Goal: Information Seeking & Learning: Learn about a topic

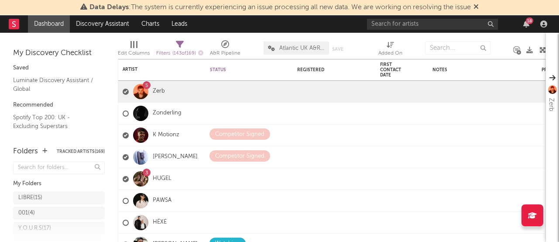
click at [521, 21] on div "18" at bounding box center [526, 24] width 13 height 7
click at [525, 22] on icon "button" at bounding box center [526, 24] width 6 height 7
click at [483, 6] on div "Data Delays : The system is currently experiencing an issue processing all new …" at bounding box center [279, 7] width 559 height 15
click at [479, 7] on icon at bounding box center [475, 6] width 5 height 7
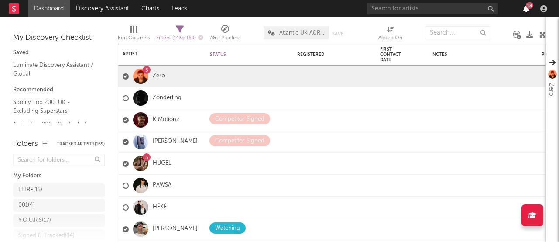
click at [523, 6] on icon "button" at bounding box center [526, 8] width 6 height 7
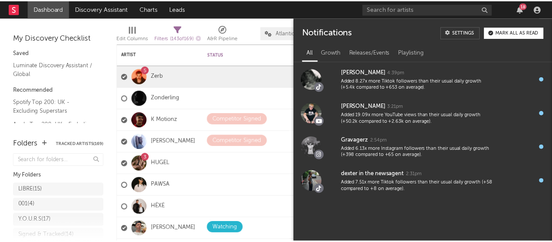
scroll to position [449, 0]
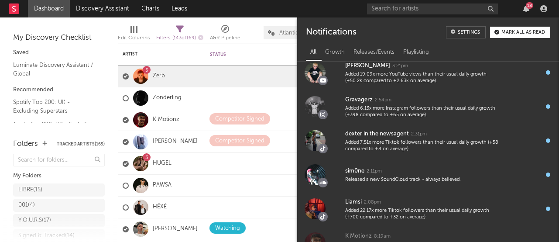
click at [531, 9] on div "18" at bounding box center [526, 8] width 13 height 7
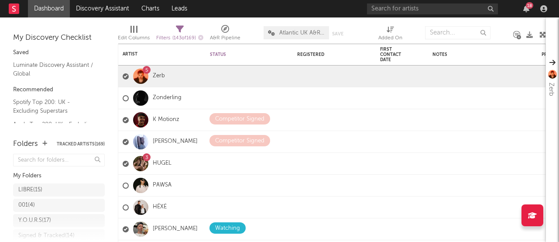
click at [529, 9] on div "18" at bounding box center [526, 8] width 13 height 7
click at [525, 10] on icon "button" at bounding box center [526, 8] width 6 height 7
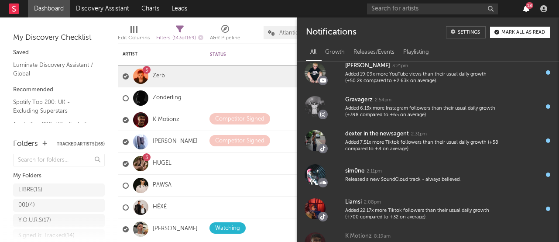
click at [525, 10] on icon "button" at bounding box center [526, 8] width 6 height 7
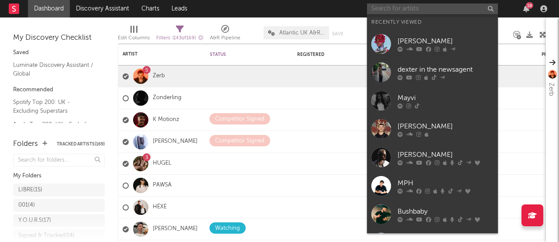
click at [398, 7] on input "text" at bounding box center [432, 8] width 131 height 11
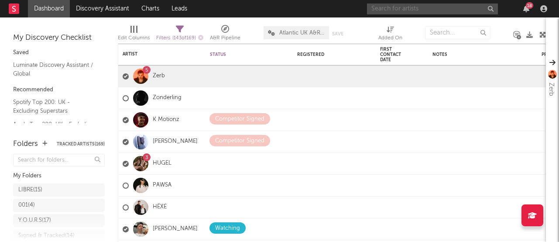
click at [386, 7] on input "text" at bounding box center [432, 8] width 131 height 11
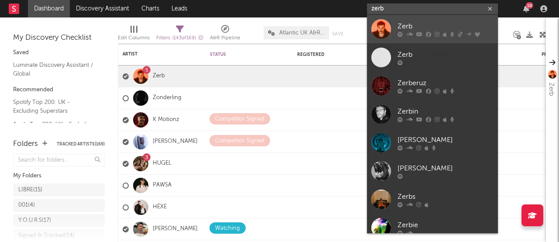
type input "zerb"
click at [397, 26] on link "Zerb" at bounding box center [432, 29] width 131 height 28
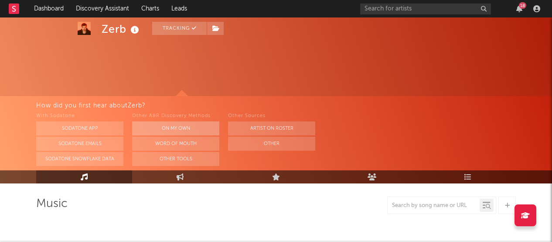
select select "6m"
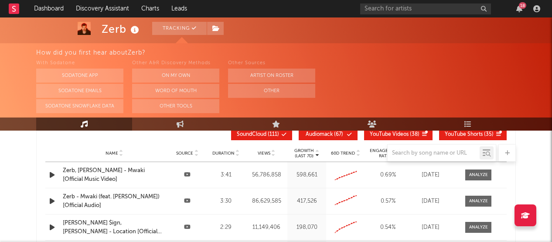
scroll to position [1053, 0]
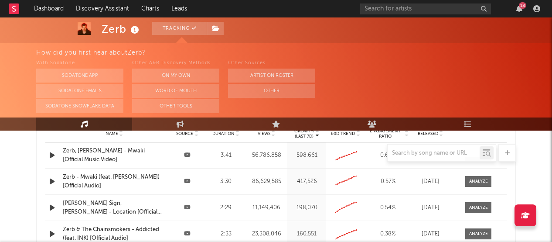
click at [83, 150] on div at bounding box center [276, 152] width 480 height 17
click at [91, 152] on div at bounding box center [276, 152] width 480 height 17
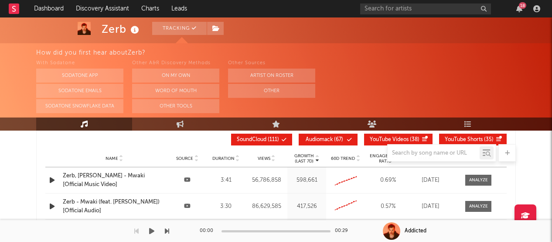
scroll to position [1025, 0]
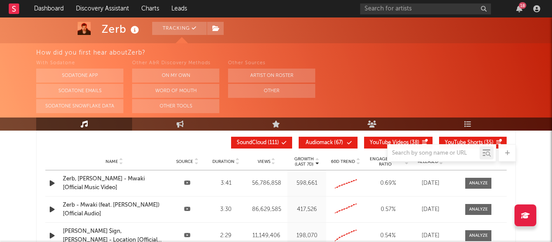
click at [102, 179] on div "Zerb, Sofiya Nzau - Mwaki [Official Music Video]" at bounding box center [114, 183] width 103 height 17
click at [79, 205] on div "Zerb - Mwaki (feat. Sofiya Nzau) [Official Audio]" at bounding box center [114, 209] width 103 height 17
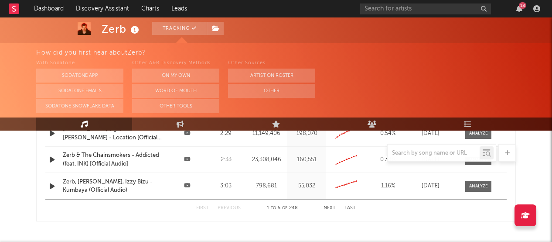
scroll to position [1131, 0]
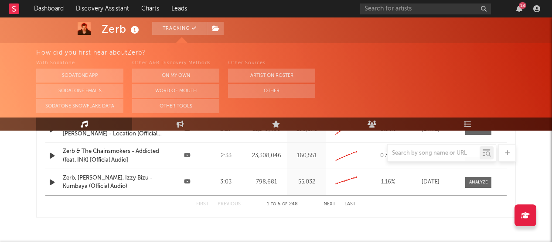
click at [330, 204] on button "Next" at bounding box center [330, 204] width 12 height 5
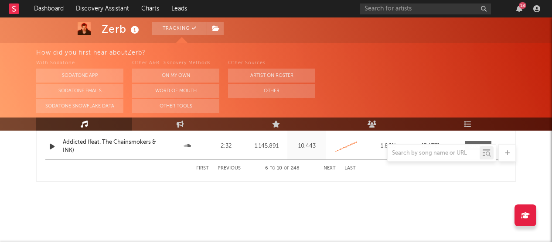
scroll to position [1172, 0]
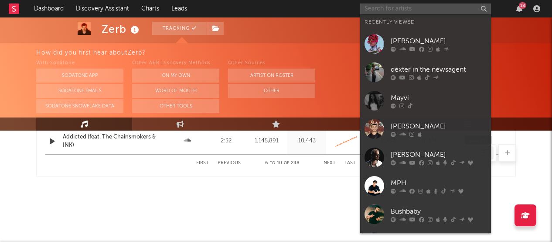
click at [434, 8] on input "text" at bounding box center [425, 8] width 131 height 11
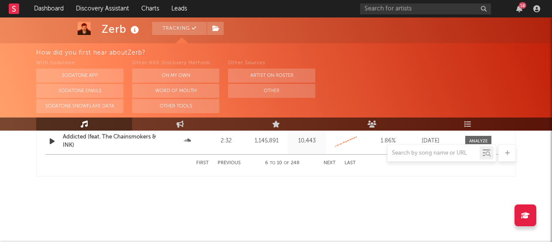
click at [308, 48] on div "How did you first hear about Zerb ?" at bounding box center [294, 53] width 516 height 10
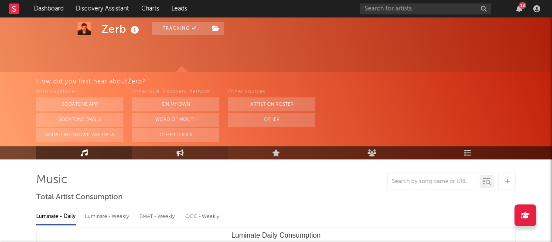
scroll to position [29, 0]
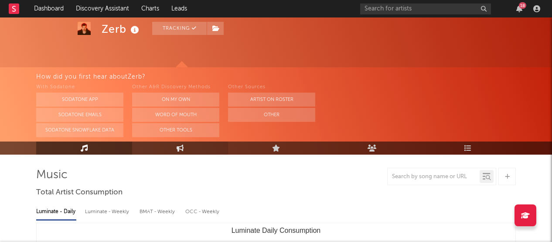
click at [191, 153] on link "Engagement" at bounding box center [180, 147] width 96 height 13
select select "1w"
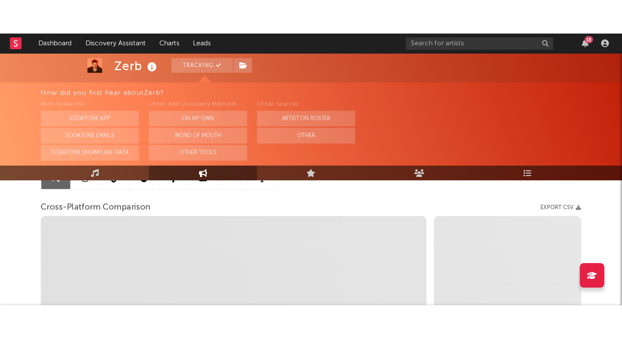
scroll to position [103, 0]
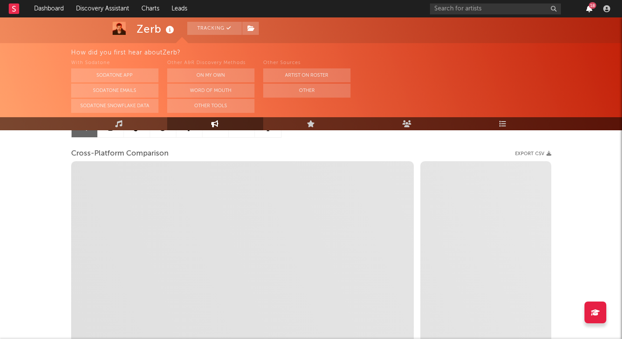
click at [558, 8] on icon "button" at bounding box center [589, 8] width 6 height 7
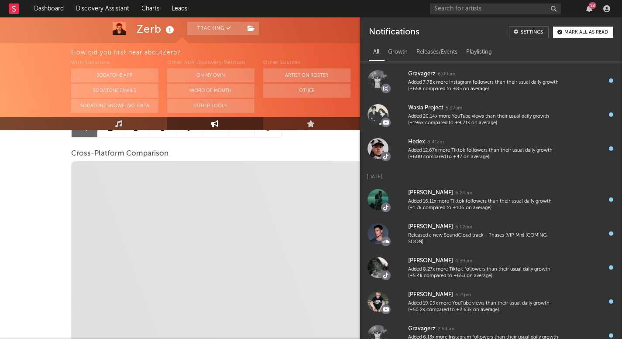
scroll to position [229, 0]
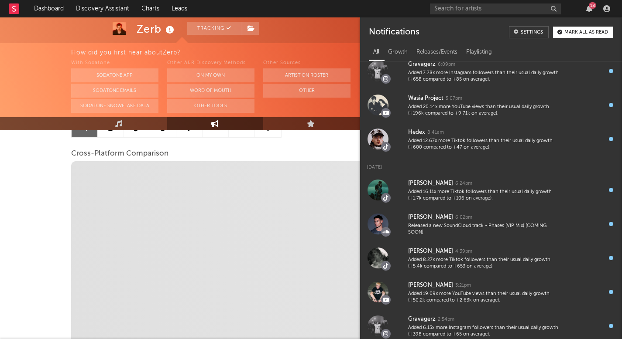
click at [558, 33] on div "Mark all as read" at bounding box center [586, 32] width 44 height 5
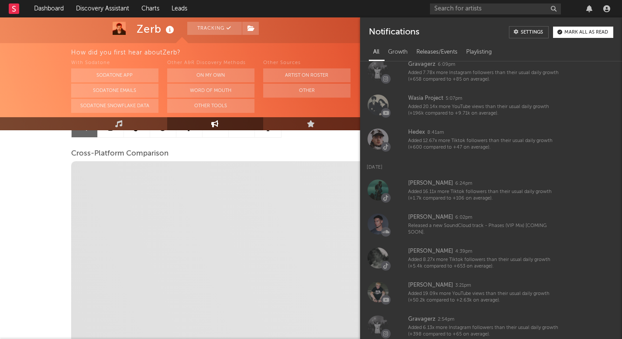
click at [47, 164] on div "Zerb Tracking Brazil | Dance Edit Tracking Email Alerts On Benchmark Summary 17…" at bounding box center [311, 183] width 622 height 537
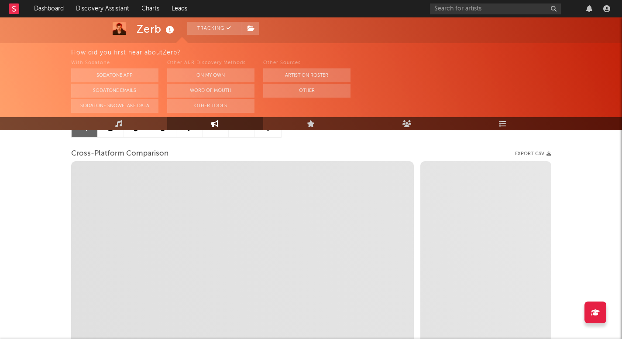
select select "1m"
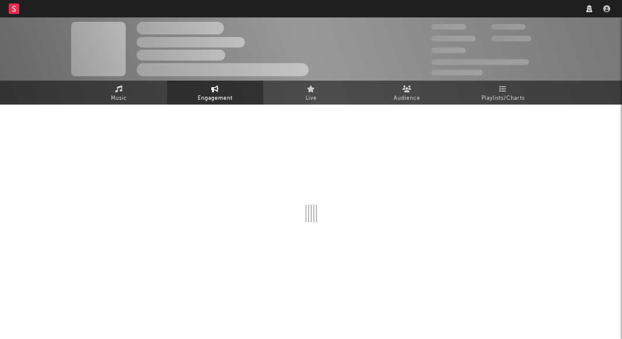
select select "1w"
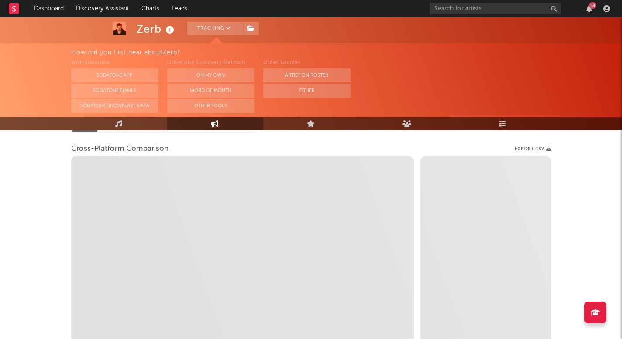
scroll to position [107, 0]
click at [589, 6] on div "18" at bounding box center [592, 5] width 7 height 7
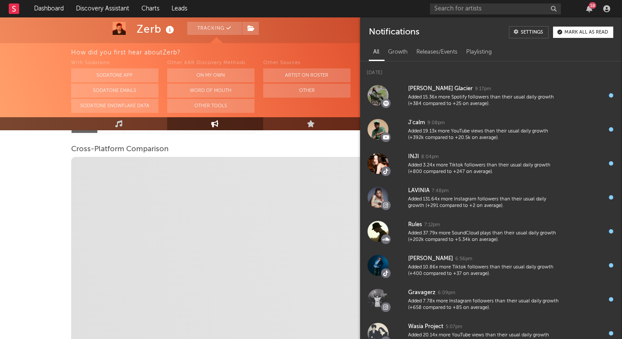
click at [589, 6] on div "18" at bounding box center [592, 5] width 7 height 7
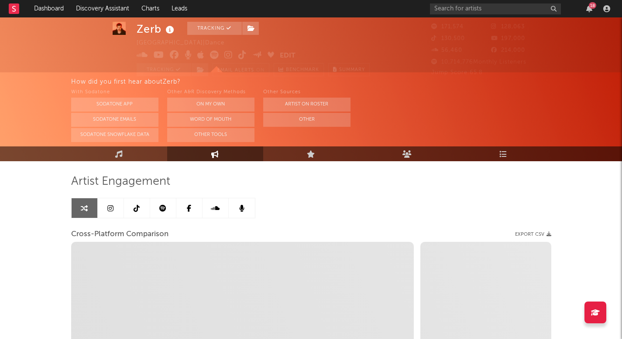
scroll to position [0, 0]
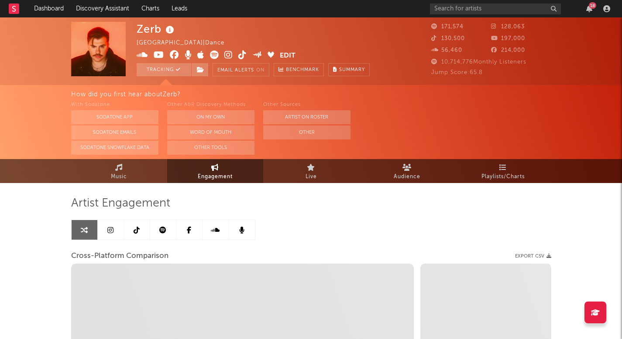
click at [230, 56] on icon at bounding box center [228, 55] width 8 height 9
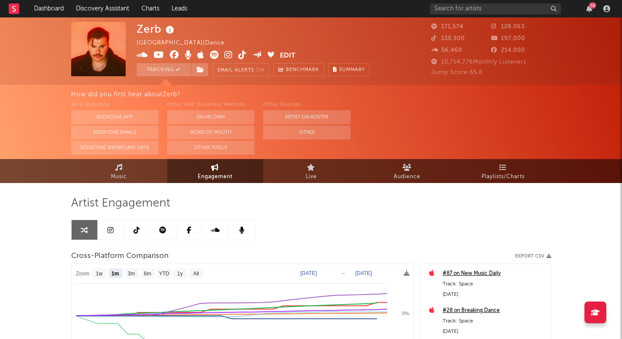
select select "1m"
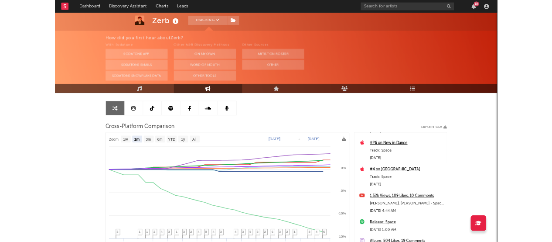
scroll to position [112, 0]
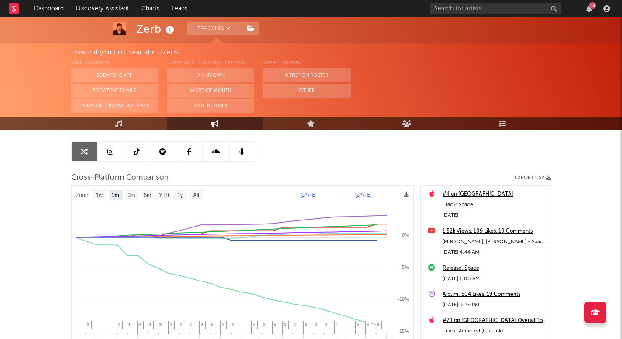
click at [489, 231] on div "1.52k Views, 109 Likes, 10 Comments" at bounding box center [494, 231] width 104 height 10
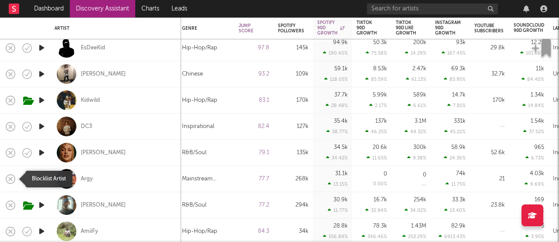
click at [10, 175] on icon "button" at bounding box center [10, 179] width 12 height 12
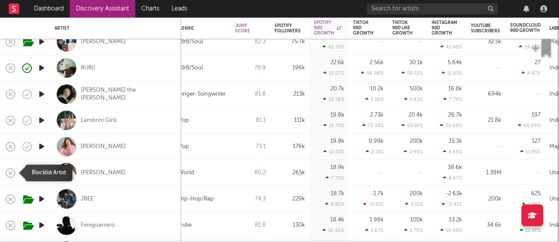
click at [10, 169] on icon "button" at bounding box center [10, 173] width 12 height 12
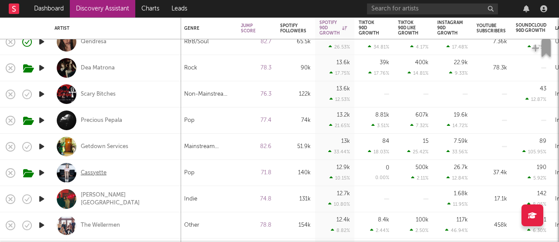
click at [87, 172] on div "Cassyette" at bounding box center [94, 173] width 26 height 8
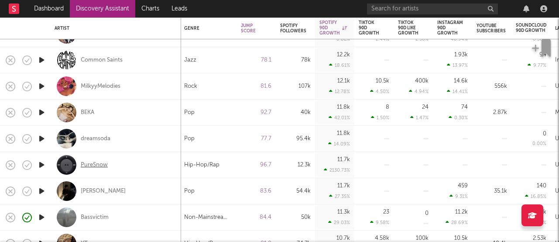
click at [91, 165] on div "PureSnow" at bounding box center [94, 165] width 27 height 8
click at [99, 137] on div "dreamsoda" at bounding box center [96, 139] width 30 height 8
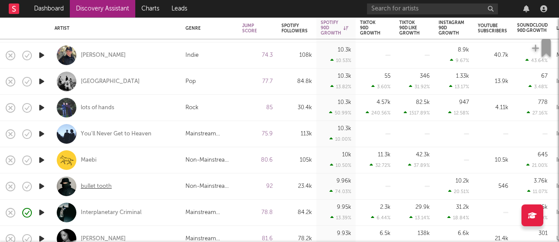
click at [100, 185] on div "bullet tooth" at bounding box center [96, 186] width 31 height 8
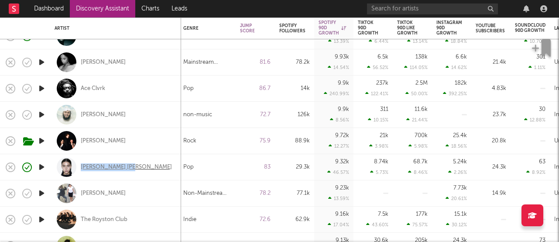
drag, startPoint x: 143, startPoint y: 171, endPoint x: 81, endPoint y: 166, distance: 62.2
click at [81, 166] on div "Claudia Valentina" at bounding box center [116, 167] width 122 height 26
select select "1w"
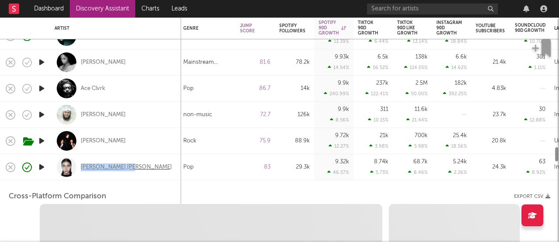
copy div "Claudia Valentina"
select select "6m"
select select "1m"
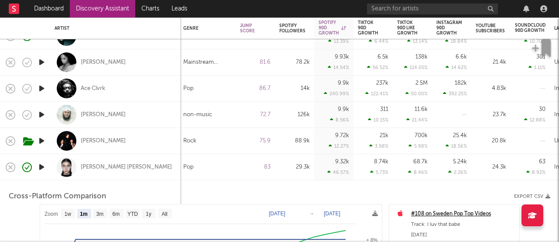
click at [236, 172] on div "83" at bounding box center [255, 167] width 39 height 26
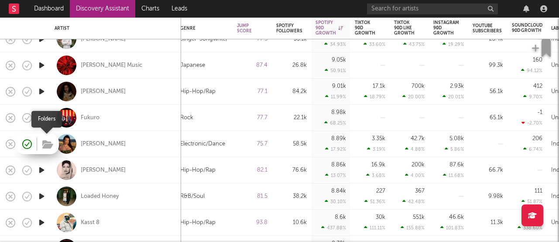
click at [52, 145] on icon "button" at bounding box center [47, 145] width 11 height 10
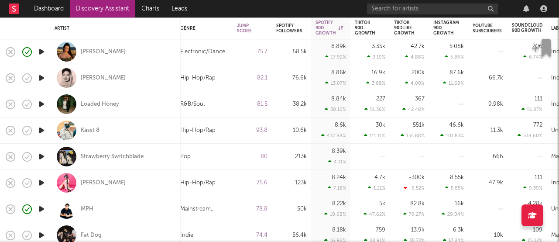
click at [40, 183] on icon "button" at bounding box center [41, 182] width 9 height 11
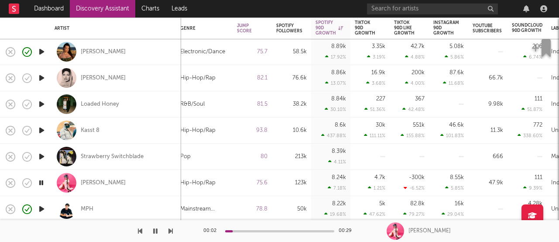
click at [42, 183] on icon "button" at bounding box center [41, 182] width 8 height 11
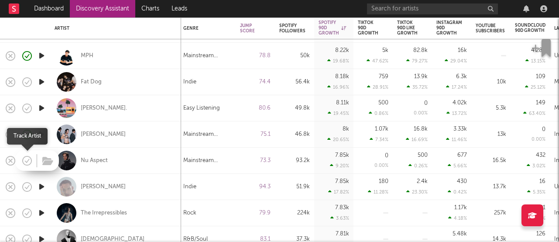
click at [26, 161] on icon "button" at bounding box center [26, 162] width 2 height 2
click at [47, 163] on icon "button" at bounding box center [47, 161] width 11 height 10
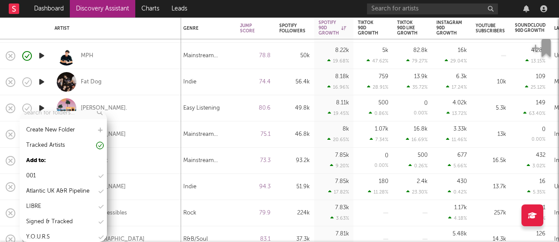
scroll to position [26, 0]
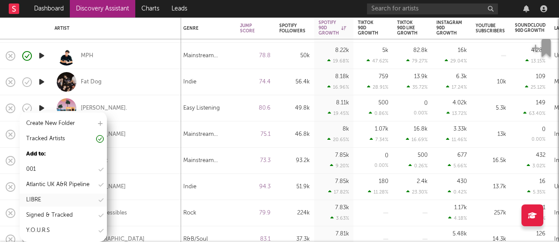
click at [62, 200] on div "LIBRE" at bounding box center [63, 199] width 87 height 13
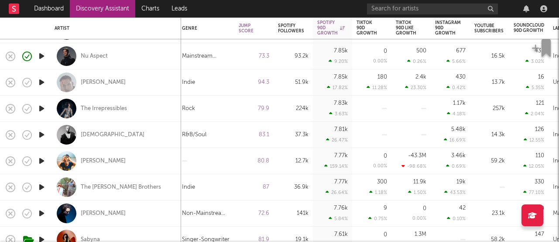
click at [40, 160] on icon "button" at bounding box center [41, 160] width 9 height 11
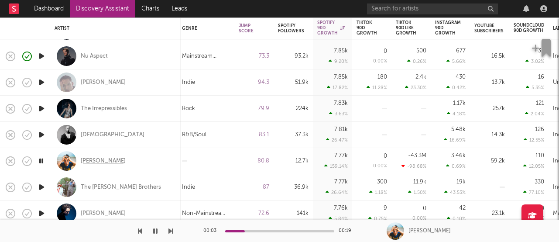
click at [105, 161] on div "Pedro Santos" at bounding box center [103, 161] width 45 height 8
click at [40, 159] on icon "button" at bounding box center [41, 160] width 8 height 11
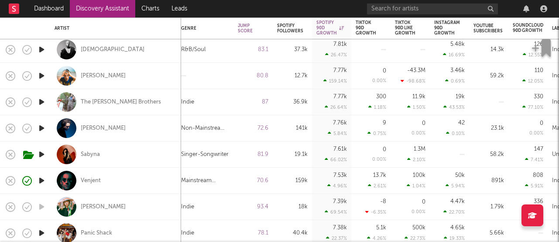
click at [42, 152] on icon "button" at bounding box center [41, 154] width 9 height 11
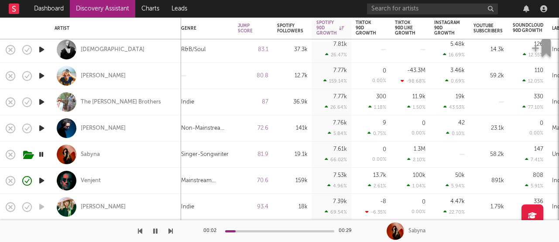
click at [41, 156] on icon "button" at bounding box center [41, 154] width 8 height 11
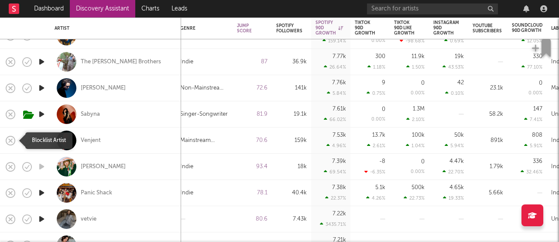
click at [8, 139] on icon "button" at bounding box center [10, 140] width 12 height 12
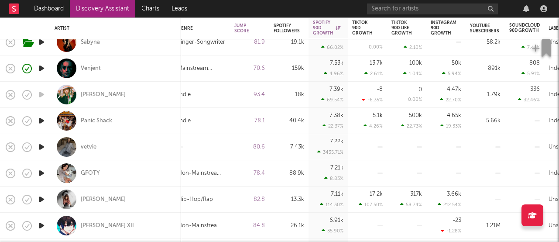
click at [41, 171] on icon "button" at bounding box center [41, 173] width 9 height 11
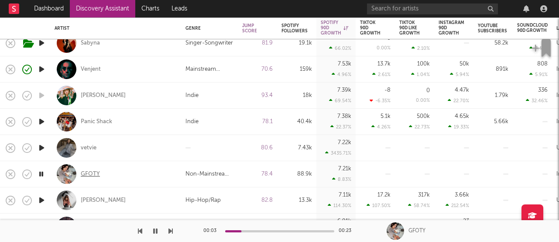
click at [85, 173] on div "GFOTY" at bounding box center [90, 174] width 19 height 8
click at [45, 175] on icon "button" at bounding box center [41, 173] width 8 height 11
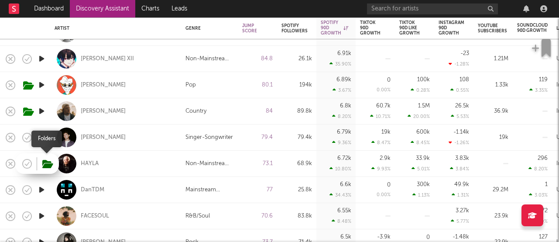
click at [46, 166] on icon "button" at bounding box center [47, 164] width 11 height 10
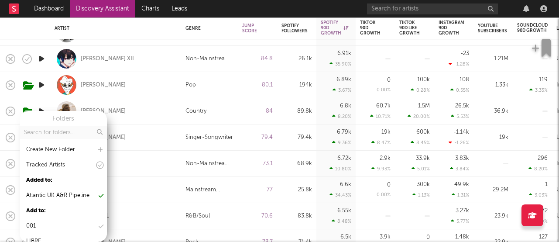
scroll to position [0, 0]
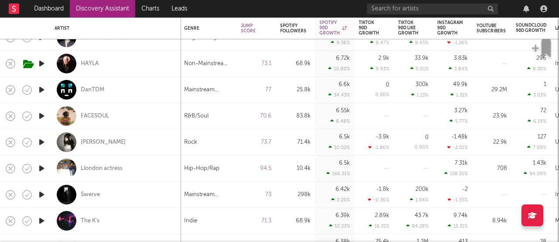
click at [42, 170] on icon "button" at bounding box center [41, 168] width 9 height 11
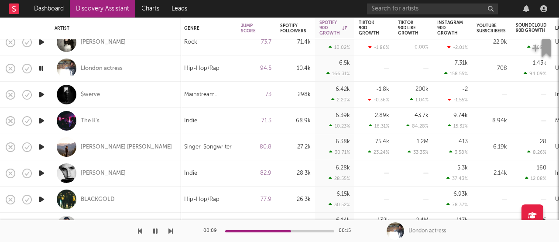
click at [43, 174] on icon "button" at bounding box center [41, 173] width 9 height 11
click at [106, 174] on div "mark william lewis" at bounding box center [103, 173] width 45 height 8
click at [39, 200] on icon "button" at bounding box center [41, 199] width 9 height 11
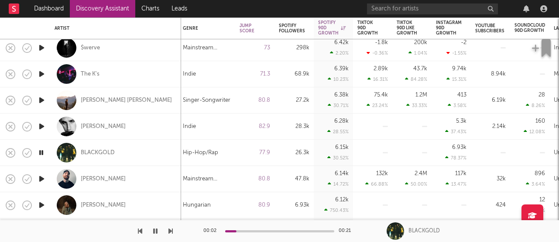
click at [41, 177] on icon "button" at bounding box center [41, 178] width 9 height 11
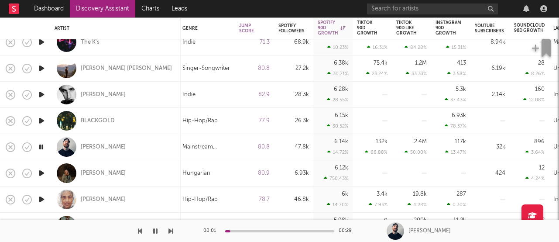
click at [42, 173] on icon "button" at bounding box center [41, 173] width 9 height 11
click at [7, 147] on icon "button" at bounding box center [10, 147] width 12 height 12
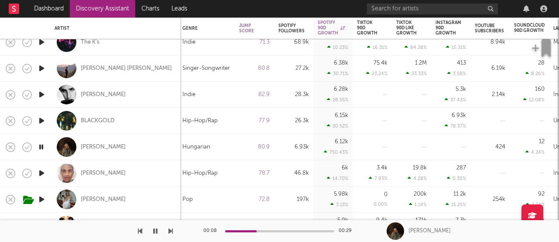
click at [38, 171] on icon "button" at bounding box center [41, 173] width 9 height 11
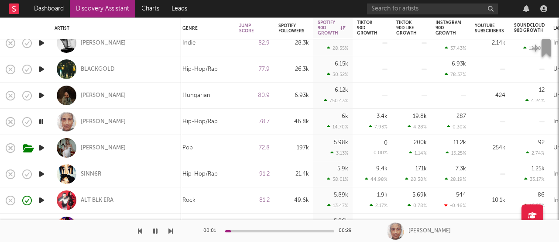
click at [43, 147] on icon "button" at bounding box center [41, 147] width 9 height 11
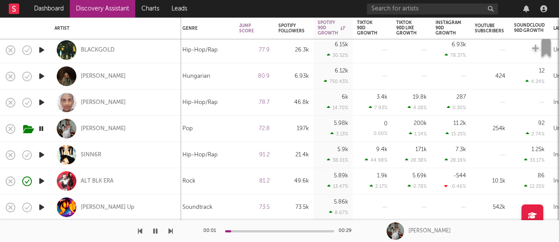
click at [43, 158] on icon "button" at bounding box center [41, 154] width 9 height 11
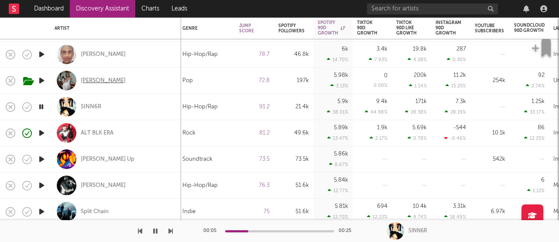
click at [97, 81] on div "Chloe Adams" at bounding box center [103, 81] width 45 height 8
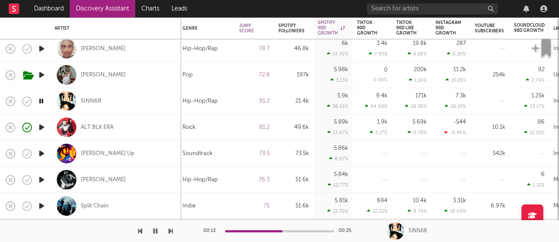
click at [41, 126] on icon "button" at bounding box center [41, 127] width 9 height 11
click at [45, 153] on icon "button" at bounding box center [41, 153] width 9 height 11
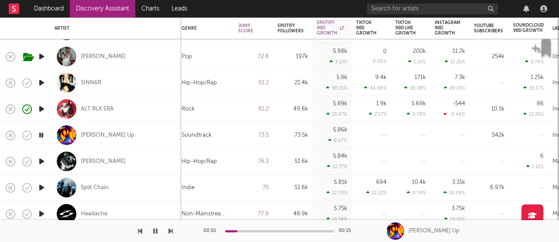
click at [41, 161] on icon "button" at bounding box center [41, 161] width 9 height 11
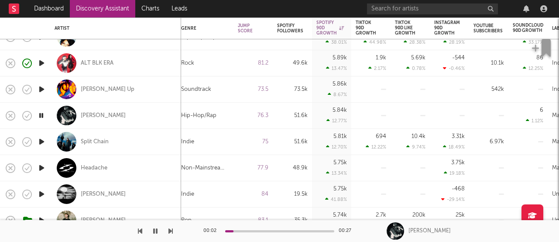
click at [42, 144] on icon "button" at bounding box center [41, 141] width 9 height 11
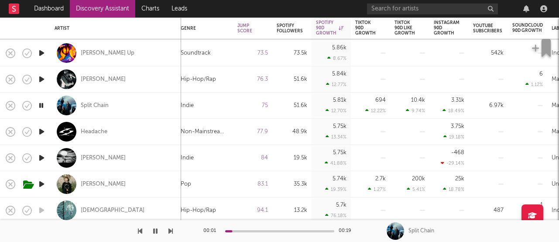
click at [40, 132] on icon "button" at bounding box center [41, 131] width 9 height 11
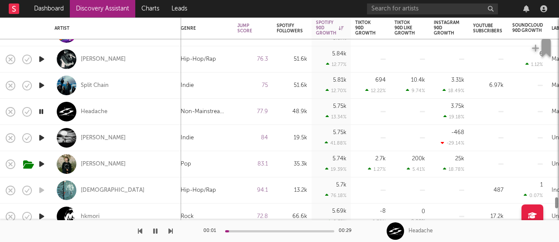
click at [41, 140] on icon "button" at bounding box center [41, 137] width 9 height 11
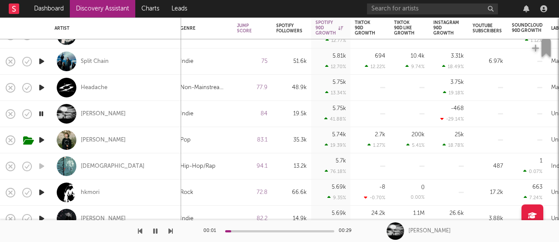
click at [41, 140] on icon "button" at bounding box center [41, 139] width 9 height 11
click at [42, 115] on icon "button" at bounding box center [41, 113] width 9 height 11
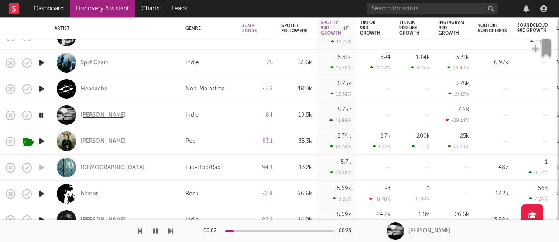
click at [101, 116] on div "Elliot Sutton" at bounding box center [103, 115] width 45 height 8
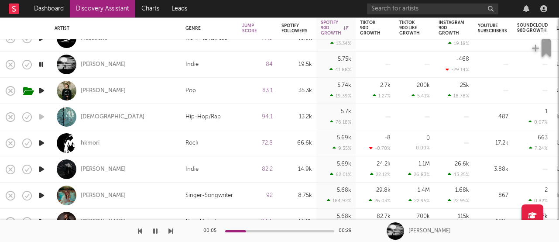
click at [41, 143] on icon "button" at bounding box center [41, 142] width 9 height 11
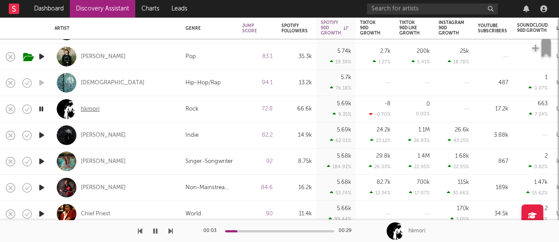
click at [91, 110] on div "hkmori" at bounding box center [90, 109] width 19 height 8
click at [45, 133] on icon "button" at bounding box center [41, 135] width 9 height 11
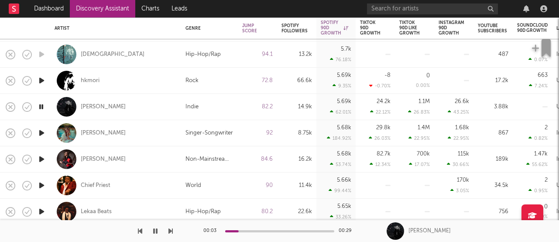
click at [44, 134] on icon "button" at bounding box center [41, 132] width 9 height 11
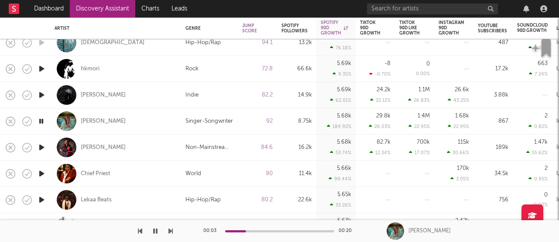
click at [41, 149] on icon "button" at bounding box center [41, 147] width 9 height 11
click at [41, 171] on icon "button" at bounding box center [41, 173] width 9 height 11
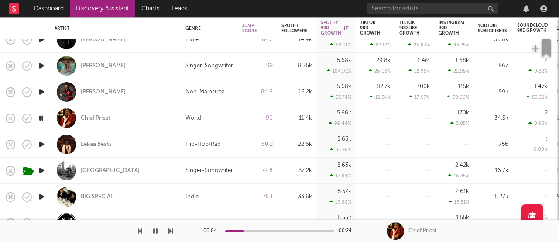
click at [42, 144] on icon "button" at bounding box center [41, 144] width 9 height 11
click at [100, 147] on div "Lekaa Beats" at bounding box center [96, 144] width 31 height 8
click at [43, 169] on icon "button" at bounding box center [41, 170] width 9 height 11
click at [43, 143] on icon "button" at bounding box center [41, 144] width 9 height 11
click at [96, 168] on div "Beluga Lagoon" at bounding box center [110, 171] width 59 height 8
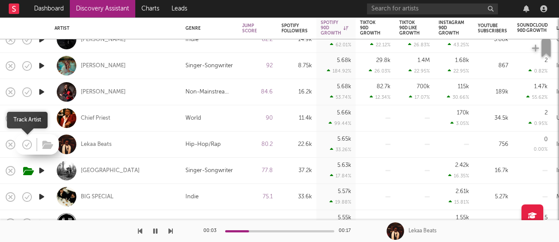
click at [26, 145] on icon "button" at bounding box center [26, 145] width 2 height 2
click at [46, 146] on icon "button" at bounding box center [47, 145] width 11 height 10
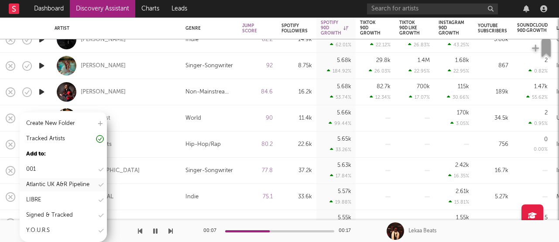
scroll to position [26, 0]
click at [60, 227] on div "Y.O.U.R.S" at bounding box center [63, 230] width 87 height 13
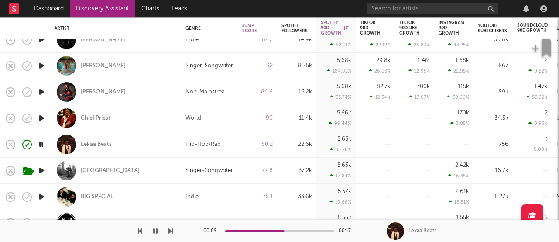
click at [41, 168] on icon "button" at bounding box center [41, 170] width 9 height 11
click at [44, 200] on icon "button" at bounding box center [41, 196] width 9 height 11
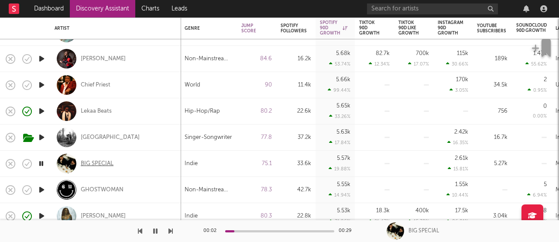
click at [98, 163] on div "BIG SPECIAL" at bounding box center [97, 164] width 33 height 8
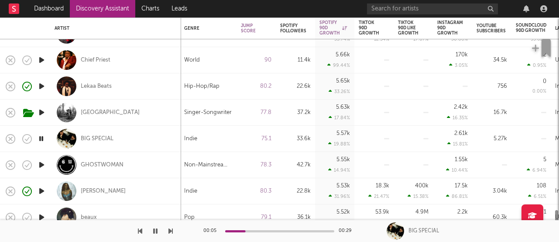
click at [42, 162] on icon "button" at bounding box center [41, 164] width 9 height 11
click at [41, 188] on icon "button" at bounding box center [41, 190] width 9 height 11
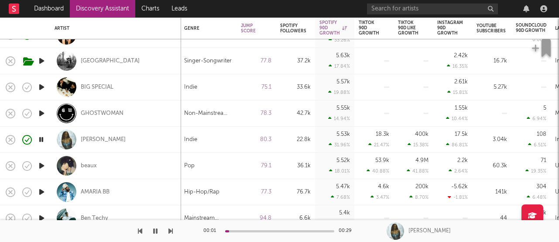
click at [41, 168] on icon "button" at bounding box center [41, 165] width 9 height 11
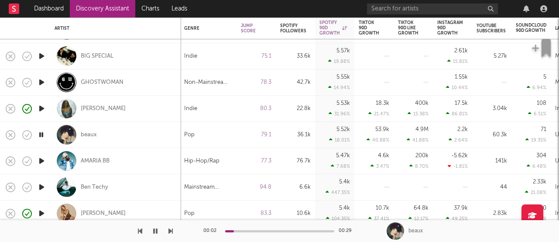
click at [41, 165] on icon "button" at bounding box center [41, 160] width 9 height 11
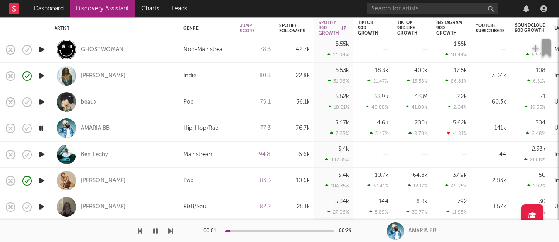
click at [40, 154] on icon "button" at bounding box center [41, 154] width 9 height 11
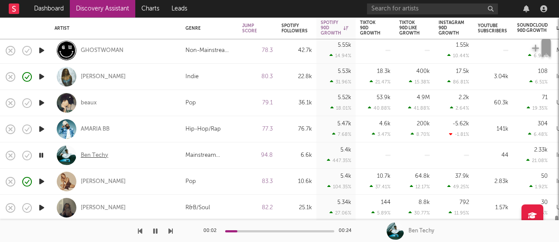
click at [97, 156] on div "Ben Techy" at bounding box center [94, 155] width 27 height 8
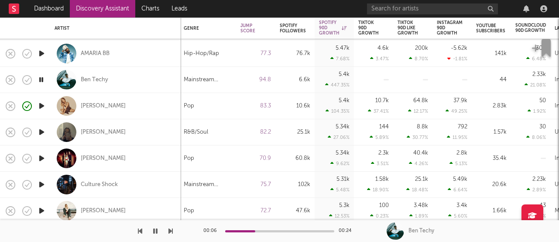
click at [44, 133] on icon "button" at bounding box center [41, 132] width 9 height 11
click at [103, 131] on div "Tia Gordon" at bounding box center [103, 132] width 45 height 8
click at [46, 182] on icon "button" at bounding box center [41, 184] width 9 height 11
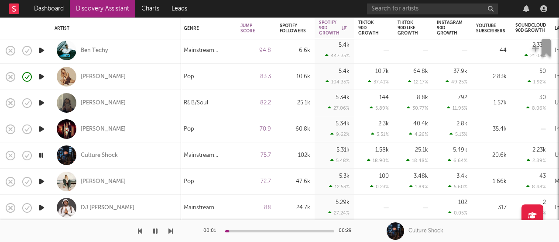
click at [41, 180] on icon "button" at bounding box center [41, 181] width 9 height 11
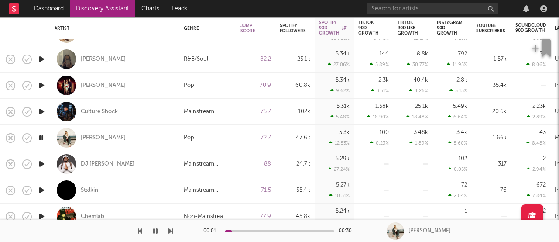
click at [42, 165] on icon "button" at bounding box center [41, 163] width 9 height 11
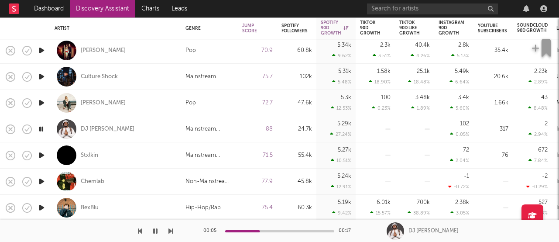
click at [41, 157] on icon "button" at bounding box center [41, 155] width 9 height 11
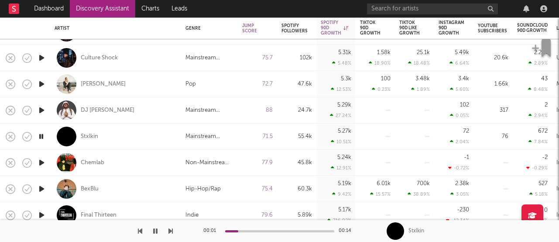
click at [42, 163] on icon "button" at bounding box center [41, 162] width 9 height 11
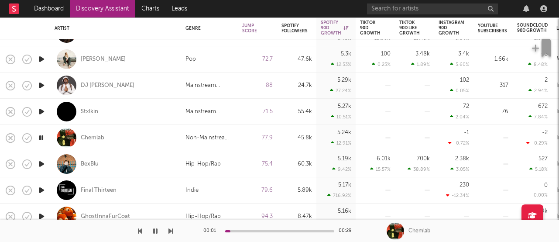
click at [42, 163] on icon "button" at bounding box center [41, 163] width 9 height 11
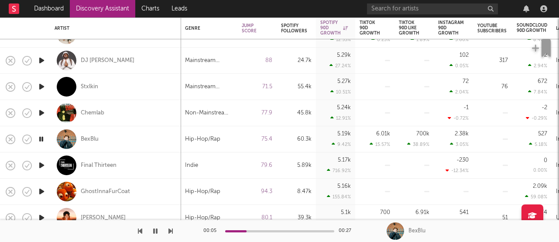
click at [42, 167] on icon "button" at bounding box center [41, 165] width 9 height 11
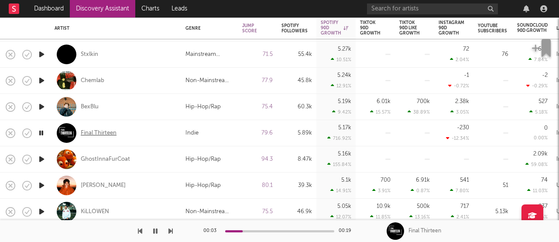
click at [99, 132] on div "Final Thirteen" at bounding box center [99, 133] width 36 height 8
click at [45, 160] on icon "button" at bounding box center [41, 159] width 9 height 11
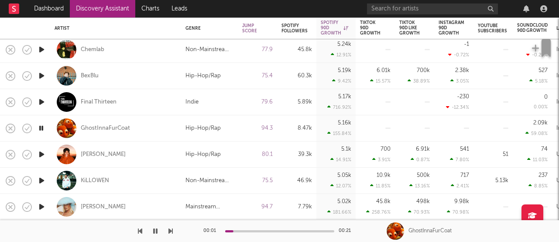
click at [44, 155] on icon "button" at bounding box center [41, 154] width 9 height 11
click at [88, 153] on div "Troy Javelona" at bounding box center [103, 155] width 45 height 8
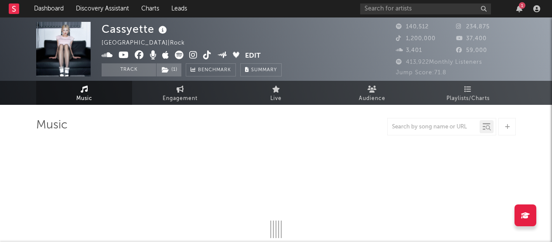
select select "6m"
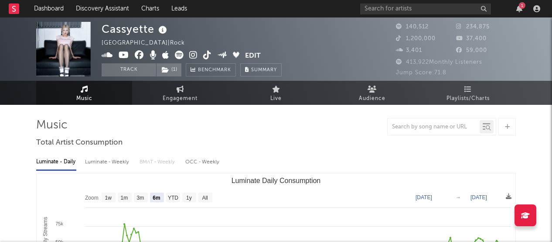
click at [197, 56] on icon at bounding box center [193, 55] width 8 height 9
click at [193, 57] on icon at bounding box center [193, 55] width 8 height 9
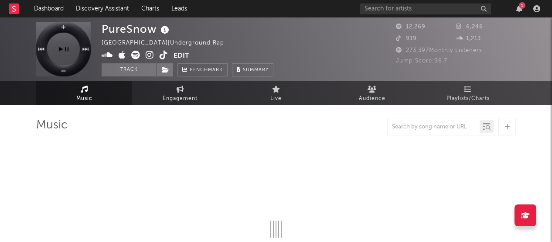
select select "1w"
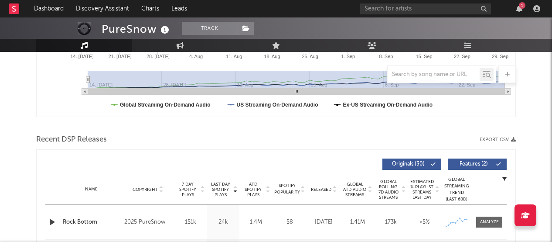
scroll to position [366, 0]
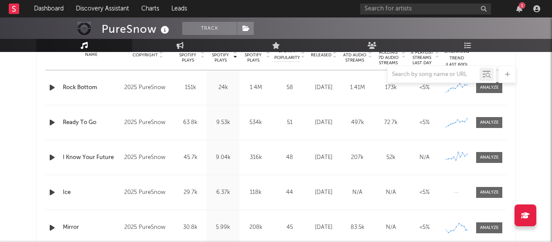
click at [51, 87] on icon "button" at bounding box center [52, 87] width 9 height 11
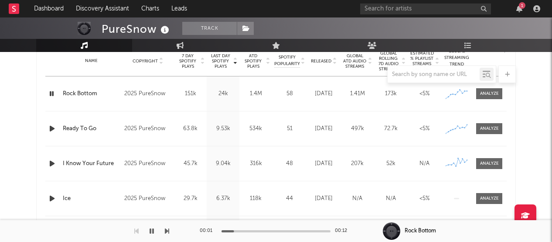
scroll to position [359, 0]
click at [52, 127] on icon "button" at bounding box center [52, 129] width 9 height 11
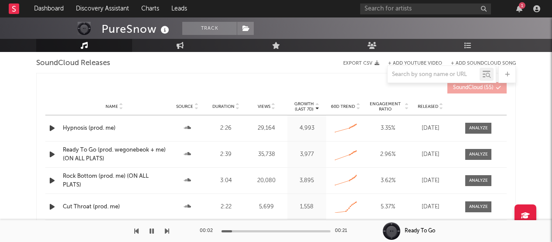
scroll to position [790, 0]
click at [53, 127] on icon "button" at bounding box center [52, 128] width 9 height 11
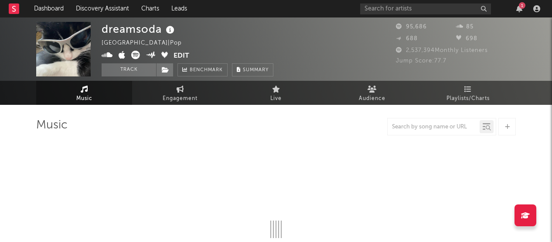
select select "6m"
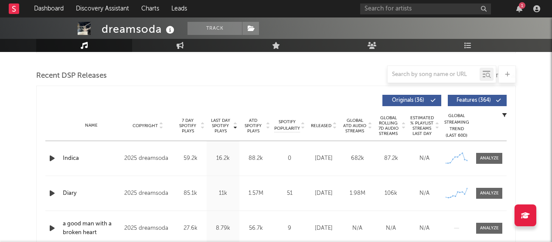
scroll to position [319, 0]
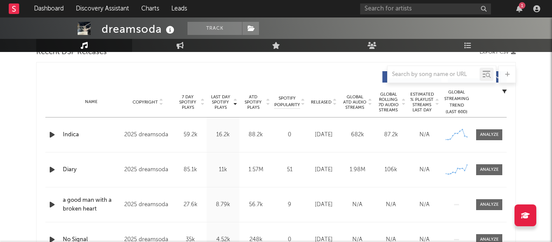
click at [45, 134] on div at bounding box center [52, 134] width 15 height 11
click at [52, 134] on icon "button" at bounding box center [52, 134] width 9 height 11
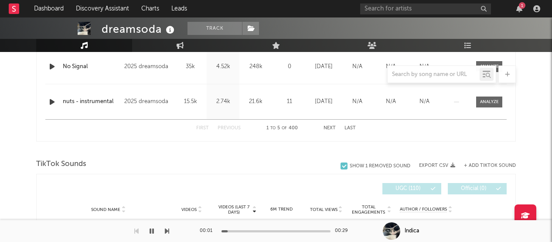
scroll to position [600, 0]
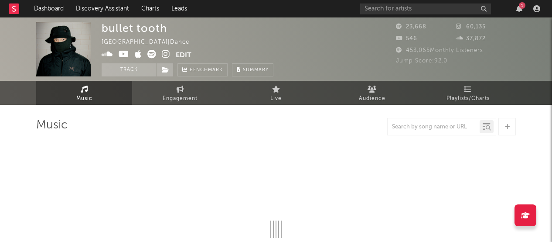
select select "6m"
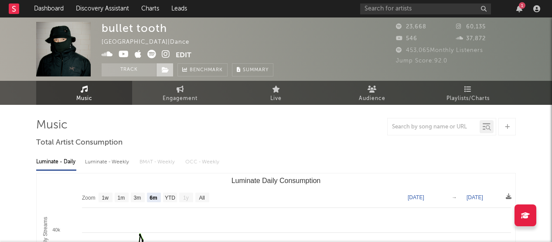
click at [165, 69] on icon at bounding box center [165, 70] width 7 height 6
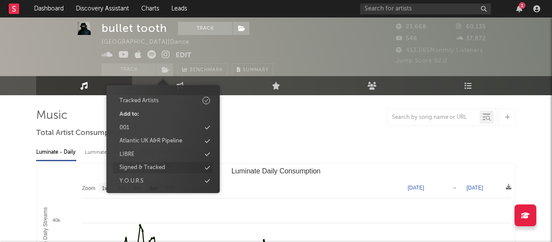
scroll to position [12, 0]
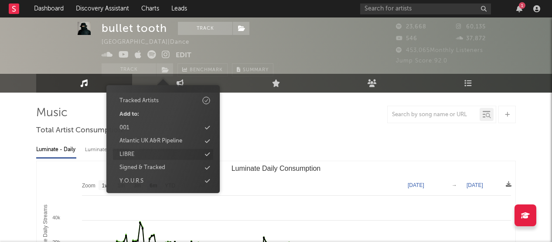
click at [144, 157] on div "LIBRE" at bounding box center [163, 154] width 100 height 11
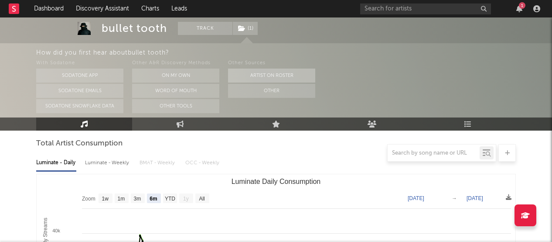
scroll to position [0, 0]
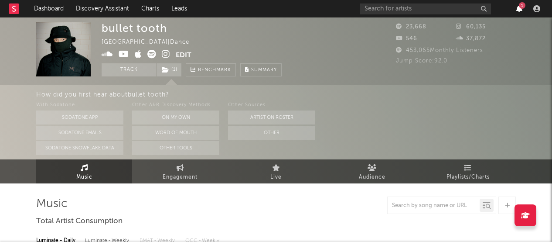
click at [521, 10] on icon "button" at bounding box center [520, 8] width 6 height 7
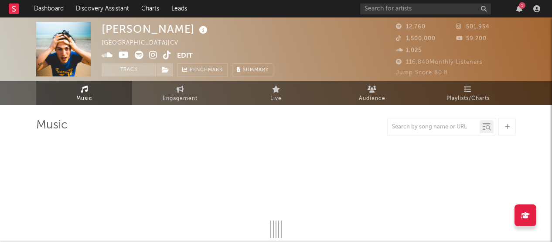
select select "1w"
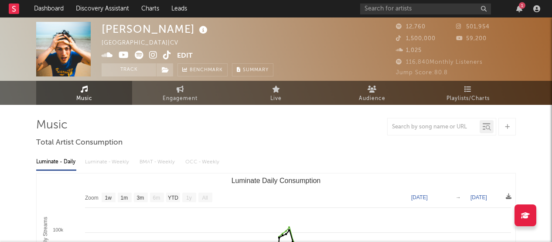
click at [154, 53] on icon at bounding box center [153, 55] width 8 height 9
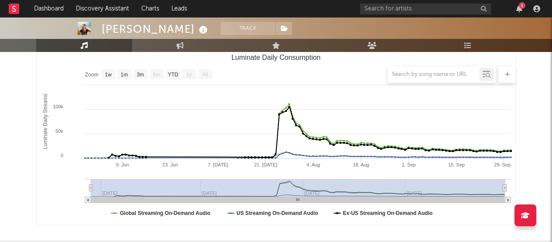
scroll to position [124, 0]
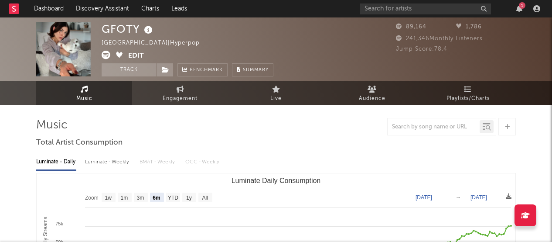
select select "6m"
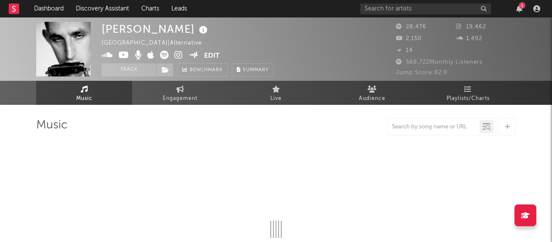
select select "6m"
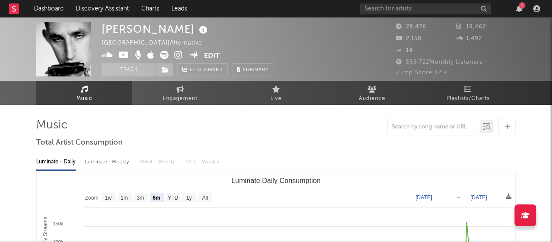
click at [180, 54] on icon at bounding box center [179, 55] width 8 height 9
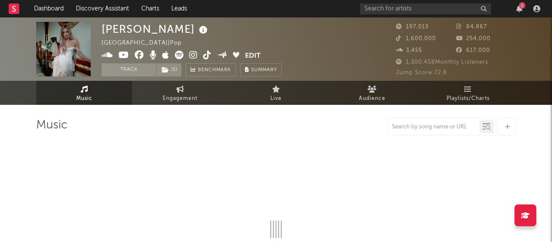
select select "6m"
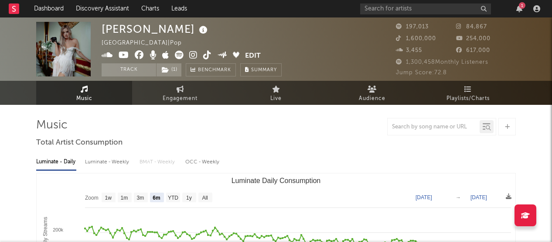
click at [190, 53] on icon at bounding box center [193, 55] width 8 height 9
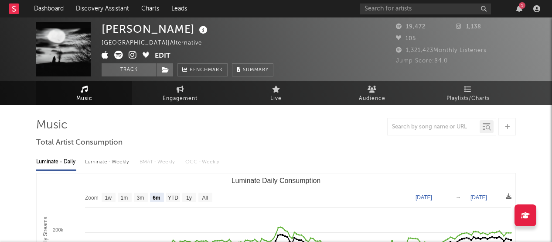
select select "6m"
click at [132, 54] on icon at bounding box center [133, 55] width 8 height 9
click at [115, 57] on icon at bounding box center [118, 55] width 9 height 9
click at [132, 55] on icon at bounding box center [133, 55] width 8 height 9
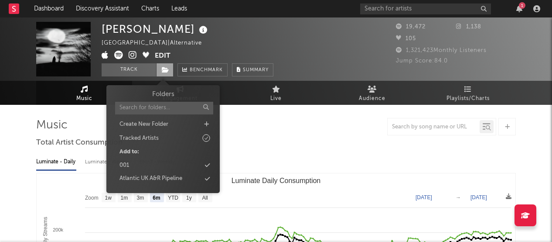
click at [167, 69] on icon at bounding box center [165, 70] width 7 height 6
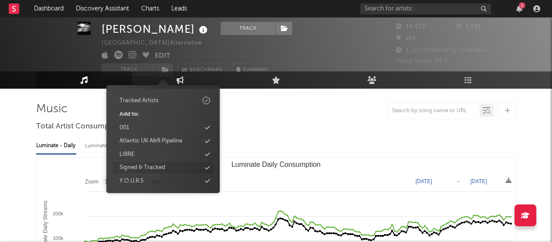
scroll to position [17, 0]
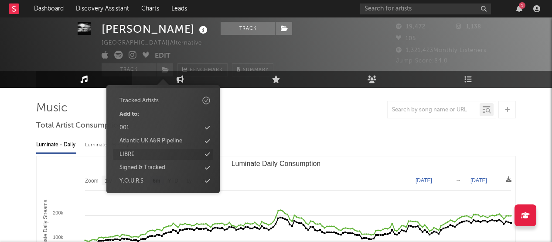
click at [161, 157] on div "LIBRE" at bounding box center [163, 154] width 100 height 11
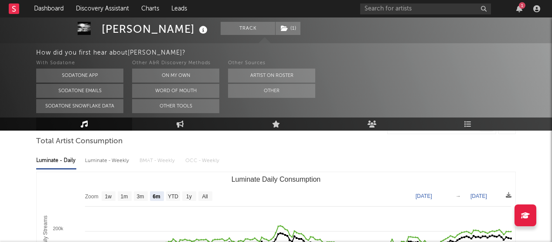
scroll to position [96, 0]
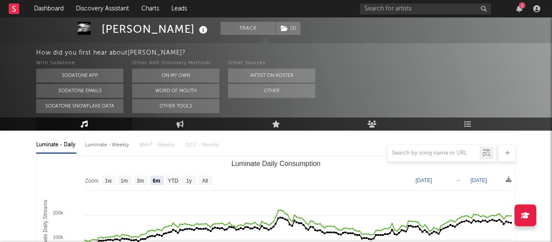
click at [258, 148] on div at bounding box center [276, 152] width 480 height 17
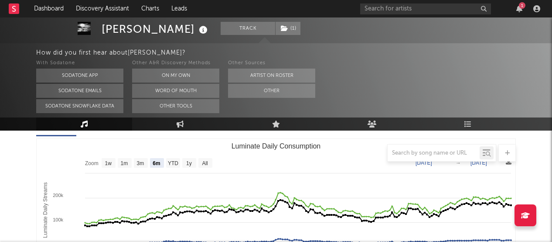
scroll to position [0, 0]
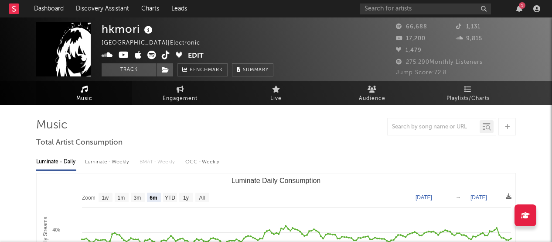
select select "6m"
click at [110, 57] on icon at bounding box center [107, 55] width 11 height 9
click at [168, 70] on icon at bounding box center [165, 70] width 7 height 6
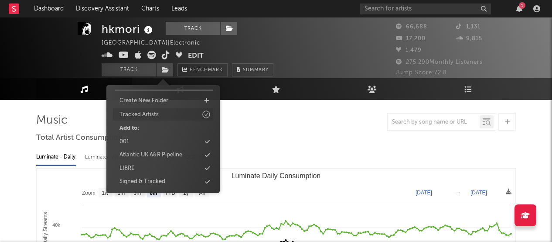
scroll to position [1, 0]
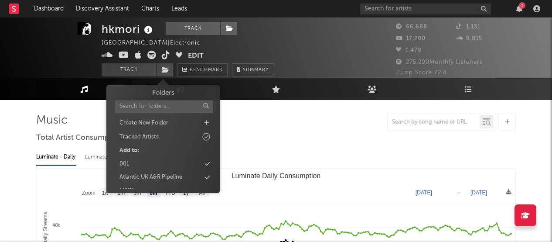
click at [291, 33] on div "hkmori Track [GEOGRAPHIC_DATA] | Electronic Edit Track Benchmark Summary" at bounding box center [244, 44] width 284 height 55
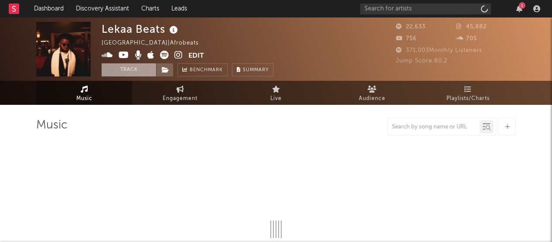
select select "1w"
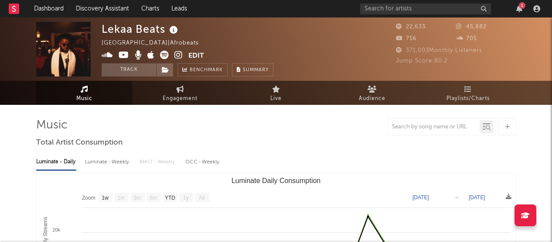
click at [177, 55] on icon at bounding box center [179, 55] width 8 height 9
click at [167, 71] on icon at bounding box center [165, 70] width 7 height 6
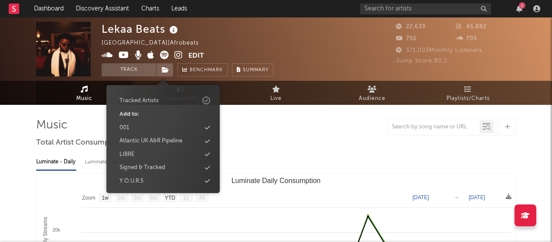
scroll to position [9, 0]
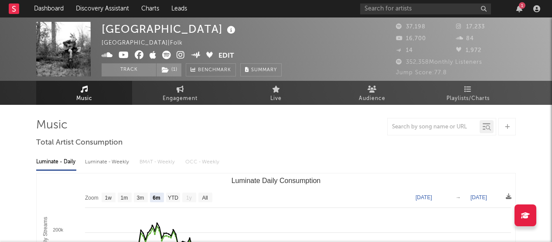
select select "6m"
click at [182, 57] on icon at bounding box center [181, 55] width 8 height 9
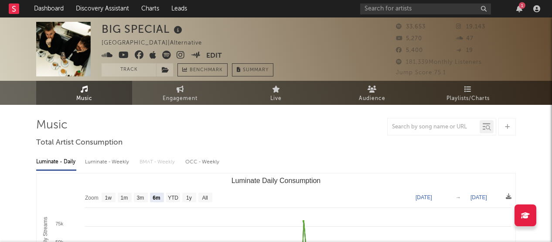
select select "6m"
click at [177, 53] on icon at bounding box center [181, 55] width 8 height 9
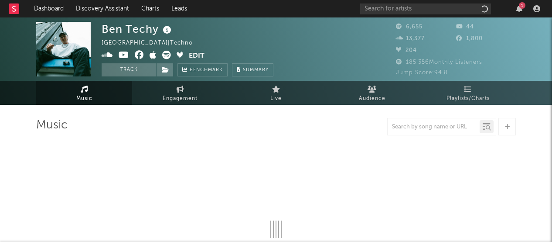
select select "1w"
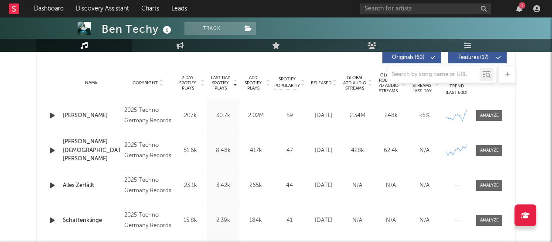
scroll to position [348, 0]
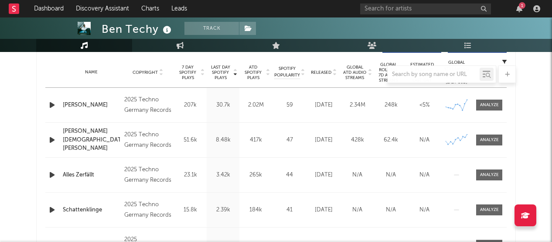
click at [54, 106] on icon "button" at bounding box center [52, 104] width 9 height 11
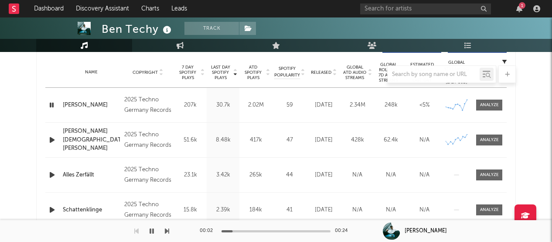
click at [266, 230] on div at bounding box center [276, 231] width 109 height 2
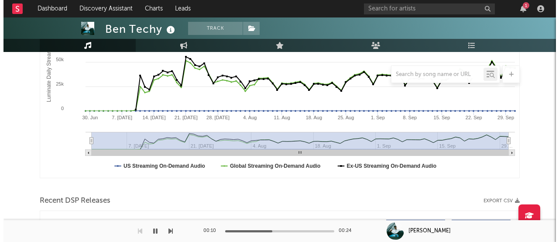
scroll to position [0, 0]
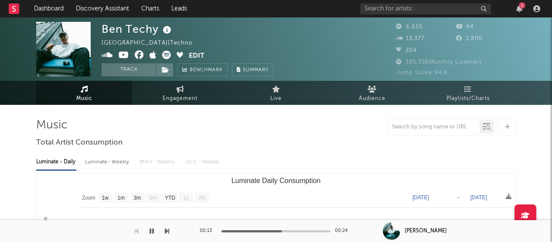
click at [103, 55] on icon at bounding box center [107, 55] width 11 height 9
click at [195, 51] on button "Edit" at bounding box center [197, 56] width 16 height 11
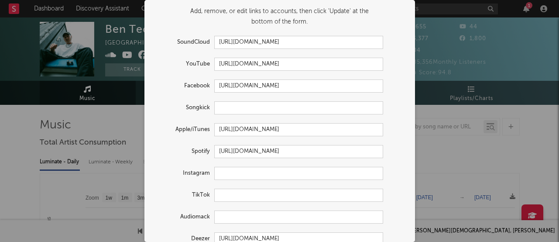
scroll to position [31, 0]
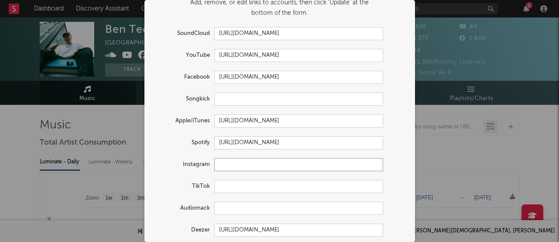
click at [245, 166] on input "text" at bounding box center [298, 164] width 169 height 13
paste input "https://www.instagram.com/bentechyofficial"
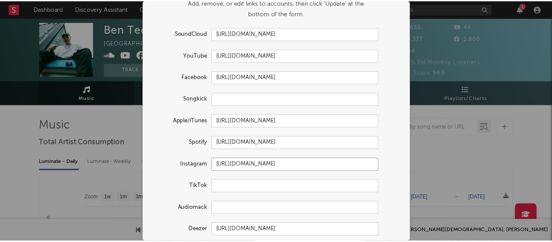
scroll to position [60, 0]
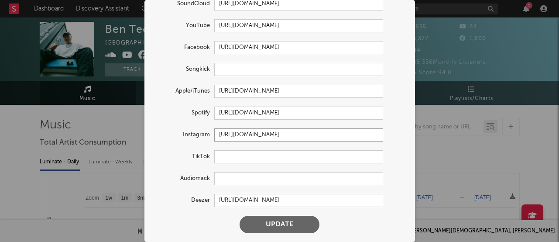
type input "https://www.instagram.com/bentechyofficial"
click at [281, 224] on button "Update" at bounding box center [280, 224] width 80 height 17
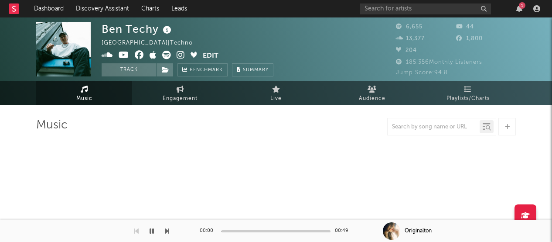
select select "1w"
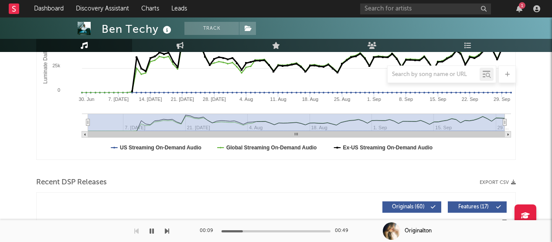
scroll to position [316, 0]
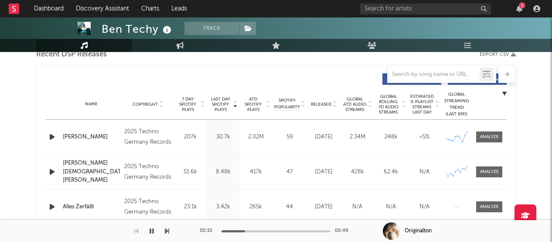
click at [54, 133] on icon "button" at bounding box center [52, 136] width 9 height 11
drag, startPoint x: 102, startPoint y: 33, endPoint x: 157, endPoint y: 35, distance: 55.5
click at [157, 35] on div "Ben Techy" at bounding box center [138, 29] width 72 height 14
copy div "Ben Techy"
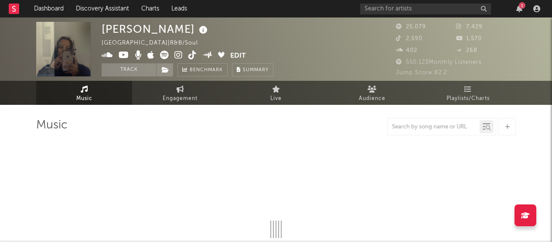
select select "6m"
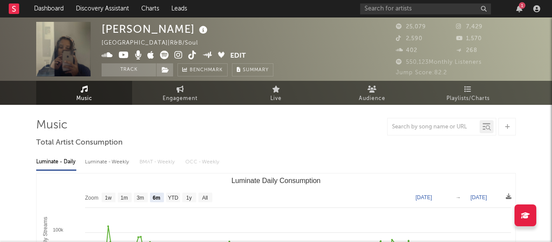
click at [181, 54] on icon at bounding box center [179, 55] width 8 height 9
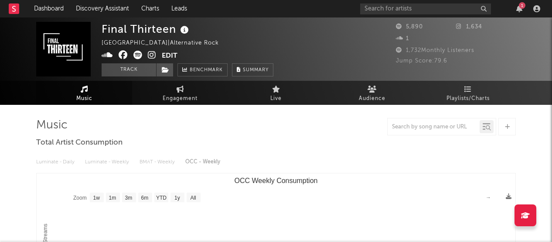
select select "1w"
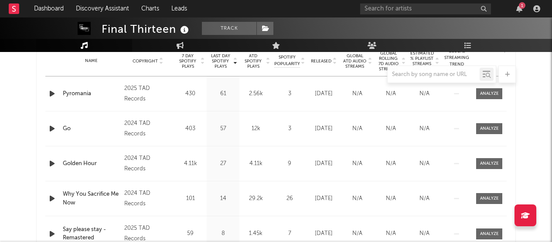
scroll to position [359, 0]
click at [50, 93] on icon "button" at bounding box center [52, 94] width 9 height 11
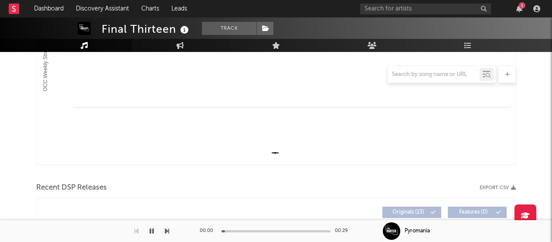
scroll to position [0, 0]
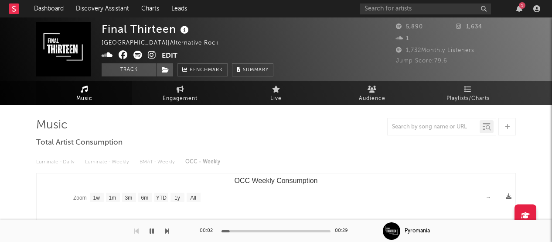
click at [149, 56] on icon at bounding box center [152, 55] width 8 height 9
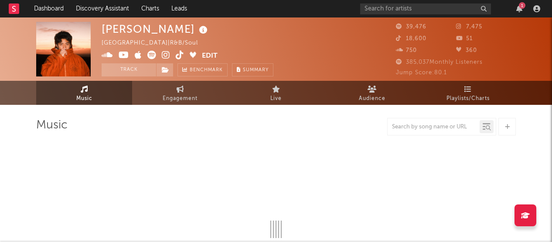
select select "6m"
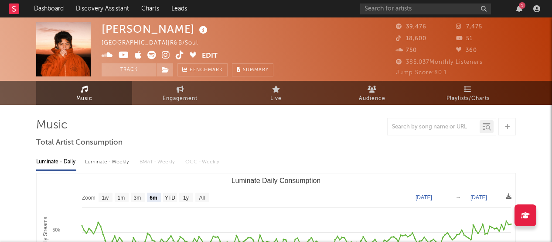
click at [167, 54] on icon at bounding box center [166, 55] width 8 height 9
click at [164, 70] on icon at bounding box center [165, 70] width 7 height 6
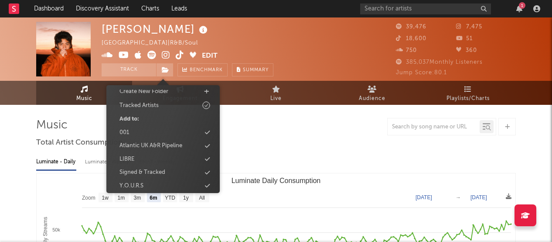
scroll to position [38, 0]
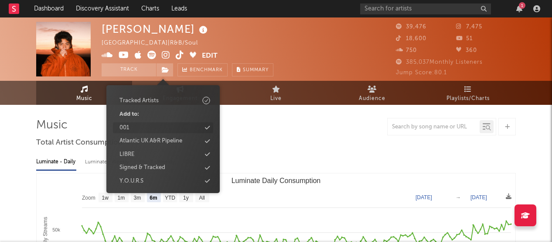
drag, startPoint x: 151, startPoint y: 167, endPoint x: 160, endPoint y: 129, distance: 38.4
click at [160, 129] on div "Folders Create New Folder Tracked Artists Add to: 001 Atlantic UK A&R Pipeline …" at bounding box center [163, 119] width 100 height 134
click at [150, 128] on div "001" at bounding box center [163, 127] width 100 height 11
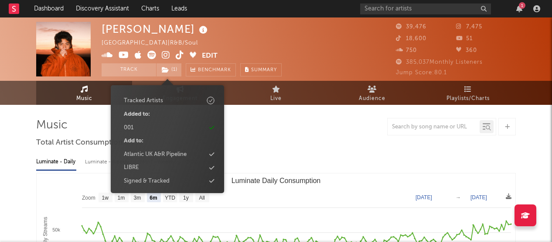
click at [277, 156] on div "Luminate - Daily Luminate - Weekly BMAT - Weekly OCC - Weekly" at bounding box center [276, 161] width 480 height 15
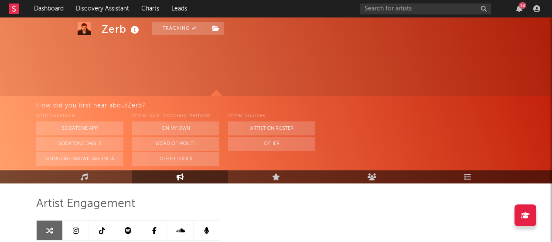
select select "1m"
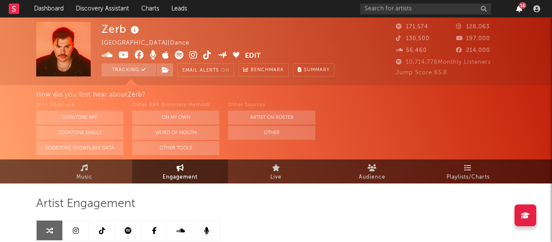
click at [518, 13] on div "18" at bounding box center [451, 8] width 183 height 17
click at [519, 10] on icon "button" at bounding box center [520, 8] width 6 height 7
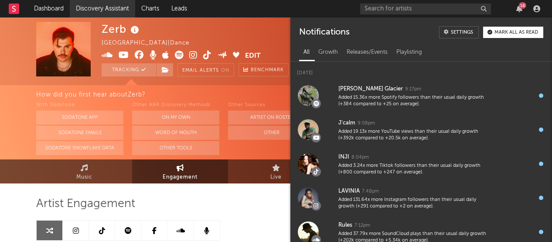
click at [96, 7] on link "Discovery Assistant" at bounding box center [102, 8] width 65 height 17
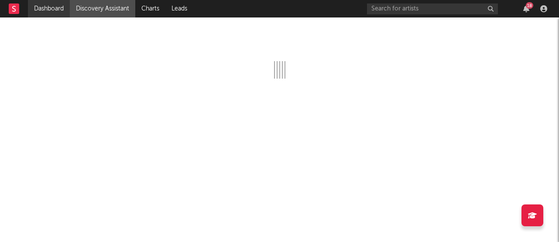
click at [42, 8] on link "Dashboard" at bounding box center [49, 8] width 42 height 17
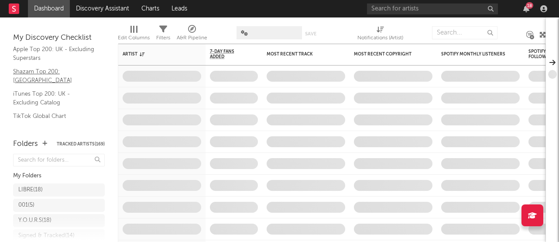
scroll to position [87, 0]
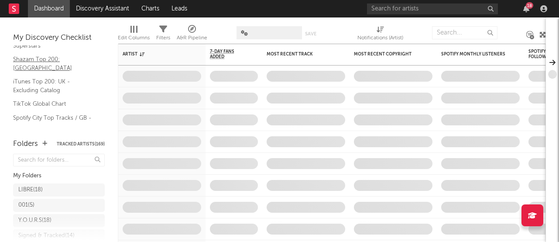
click at [65, 61] on link "Shazam Top 200: UK" at bounding box center [54, 64] width 83 height 18
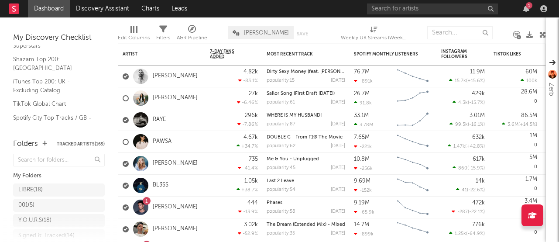
click at [531, 9] on div "1" at bounding box center [526, 8] width 13 height 7
click at [525, 10] on icon "button" at bounding box center [526, 8] width 6 height 7
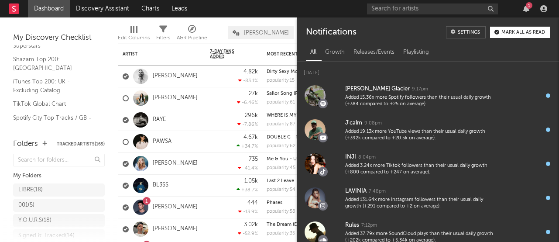
drag, startPoint x: 525, startPoint y: 10, endPoint x: 505, endPoint y: 14, distance: 20.1
click at [525, 10] on icon "button" at bounding box center [526, 8] width 6 height 7
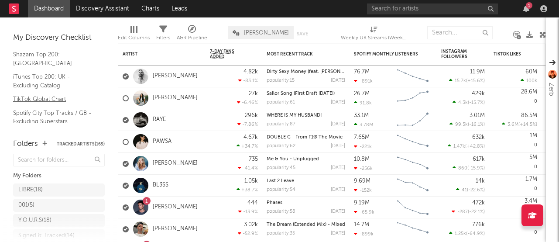
scroll to position [93, 0]
click at [51, 93] on link "TikTok Global Chart" at bounding box center [54, 98] width 83 height 10
click at [529, 10] on icon "button" at bounding box center [526, 8] width 6 height 7
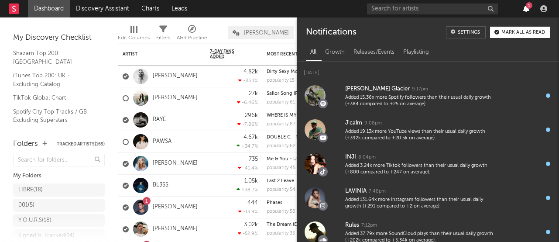
click at [529, 10] on icon "button" at bounding box center [526, 8] width 6 height 7
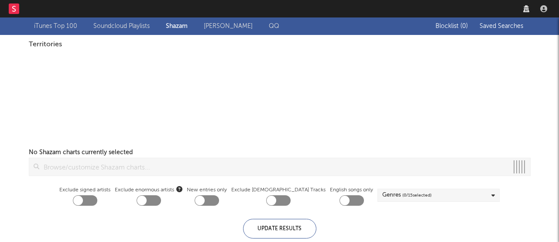
checkbox input "true"
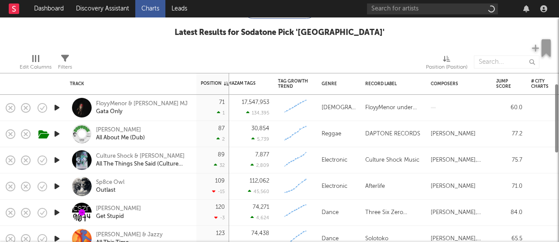
click at [60, 108] on icon "button" at bounding box center [56, 107] width 9 height 11
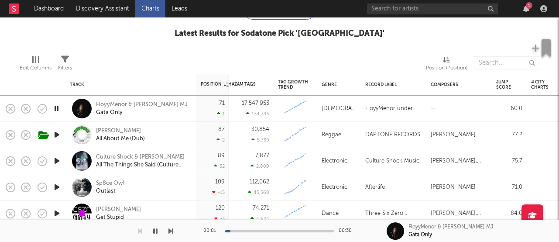
click at [58, 135] on icon "button" at bounding box center [56, 134] width 9 height 11
click at [57, 159] on icon "button" at bounding box center [56, 160] width 9 height 11
click at [55, 188] on icon "button" at bounding box center [56, 187] width 9 height 11
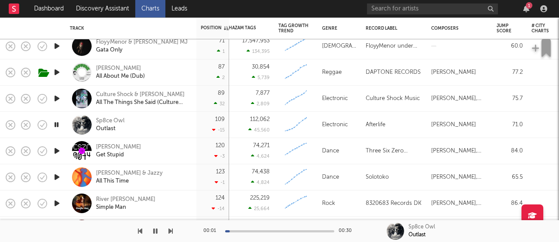
click at [56, 152] on icon "button" at bounding box center [56, 150] width 9 height 11
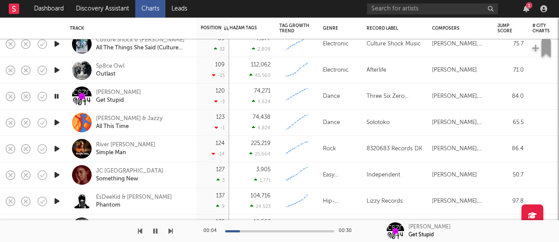
click at [57, 148] on icon "button" at bounding box center [56, 148] width 9 height 11
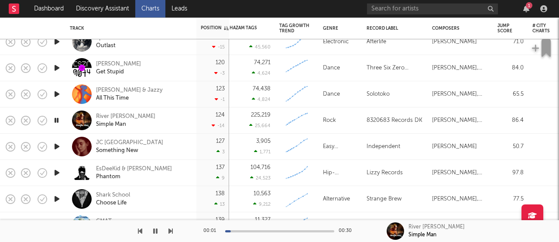
click at [57, 148] on icon "button" at bounding box center [56, 146] width 9 height 11
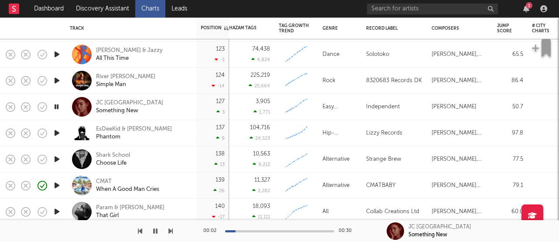
click at [58, 135] on icon "button" at bounding box center [56, 132] width 9 height 11
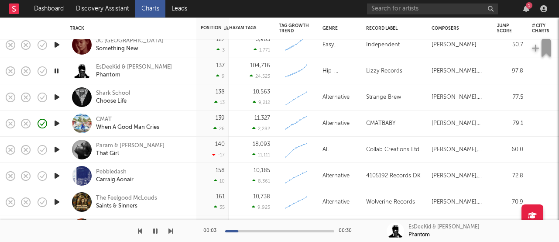
click at [57, 150] on icon "button" at bounding box center [56, 149] width 9 height 11
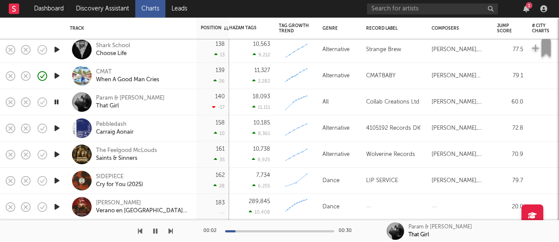
click at [57, 150] on icon "button" at bounding box center [56, 154] width 9 height 11
click at [57, 177] on icon "button" at bounding box center [56, 180] width 9 height 11
click at [58, 205] on icon "button" at bounding box center [56, 206] width 9 height 11
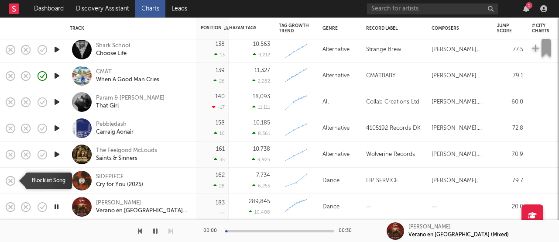
click at [11, 182] on icon "button" at bounding box center [10, 181] width 12 height 12
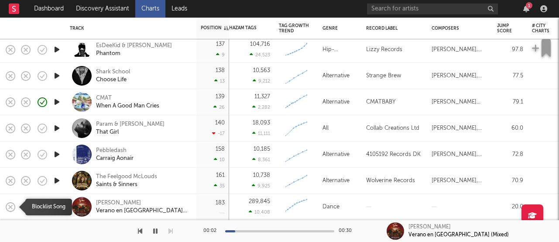
drag, startPoint x: 11, startPoint y: 202, endPoint x: 10, endPoint y: 196, distance: 6.2
click at [11, 202] on icon "button" at bounding box center [10, 206] width 9 height 9
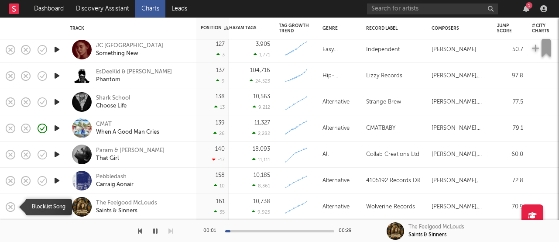
click at [10, 205] on icon "button" at bounding box center [10, 207] width 12 height 12
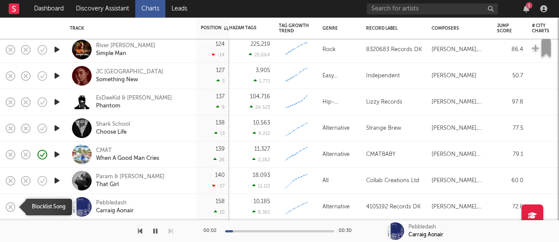
click at [11, 204] on icon "button" at bounding box center [10, 207] width 12 height 12
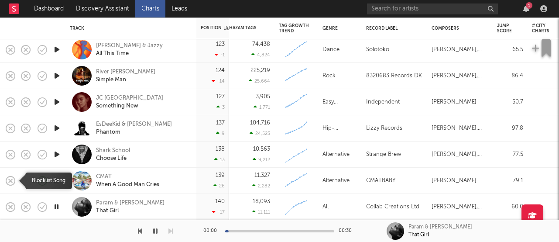
click at [10, 183] on icon "button" at bounding box center [10, 181] width 12 height 12
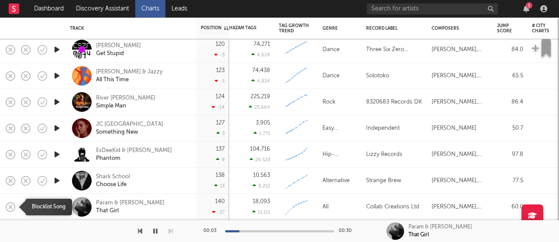
click at [10, 208] on icon "button" at bounding box center [10, 207] width 12 height 12
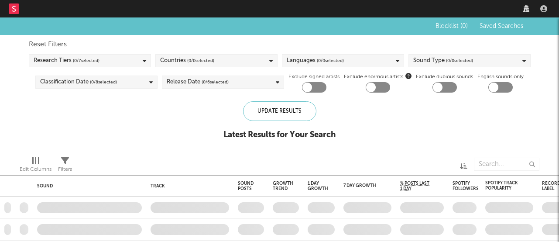
checkbox input "true"
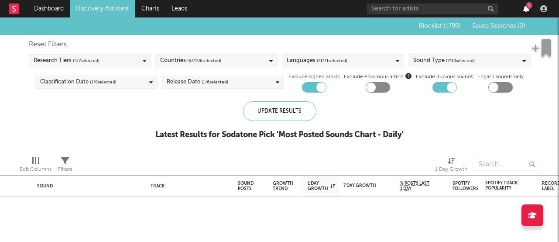
click at [525, 8] on icon "button" at bounding box center [526, 8] width 6 height 7
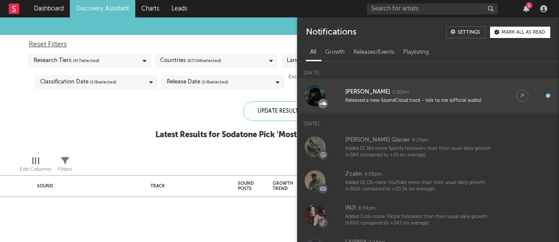
click at [437, 98] on div "Released a new SoundCloud track - talk to me (official audio)." at bounding box center [422, 100] width 154 height 7
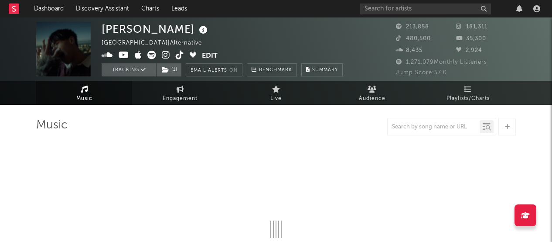
select select "6m"
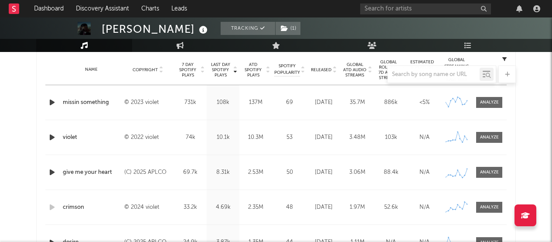
scroll to position [348, 0]
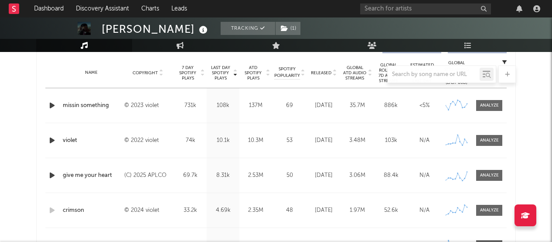
click at [52, 106] on icon "button" at bounding box center [52, 105] width 9 height 11
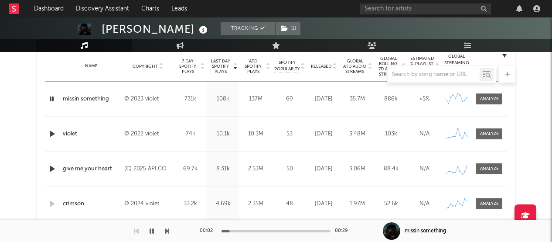
scroll to position [355, 0]
click at [53, 166] on icon "button" at bounding box center [52, 167] width 9 height 11
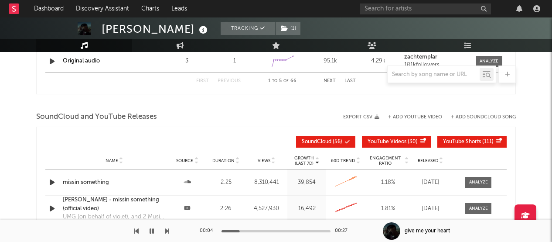
scroll to position [1017, 0]
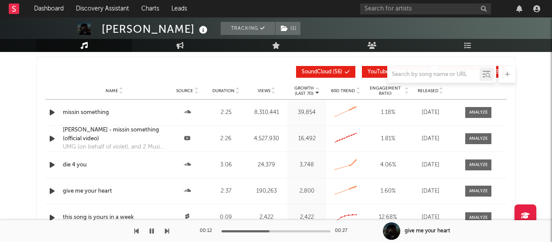
click at [76, 163] on div "die 4 you" at bounding box center [114, 165] width 103 height 9
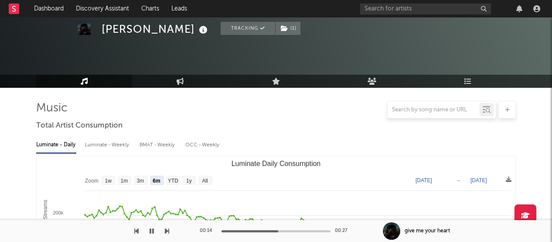
scroll to position [0, 0]
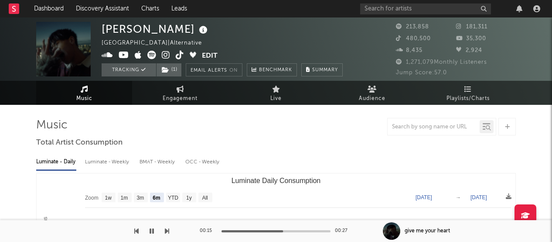
click at [164, 53] on icon at bounding box center [166, 55] width 8 height 9
